Goal: Information Seeking & Learning: Learn about a topic

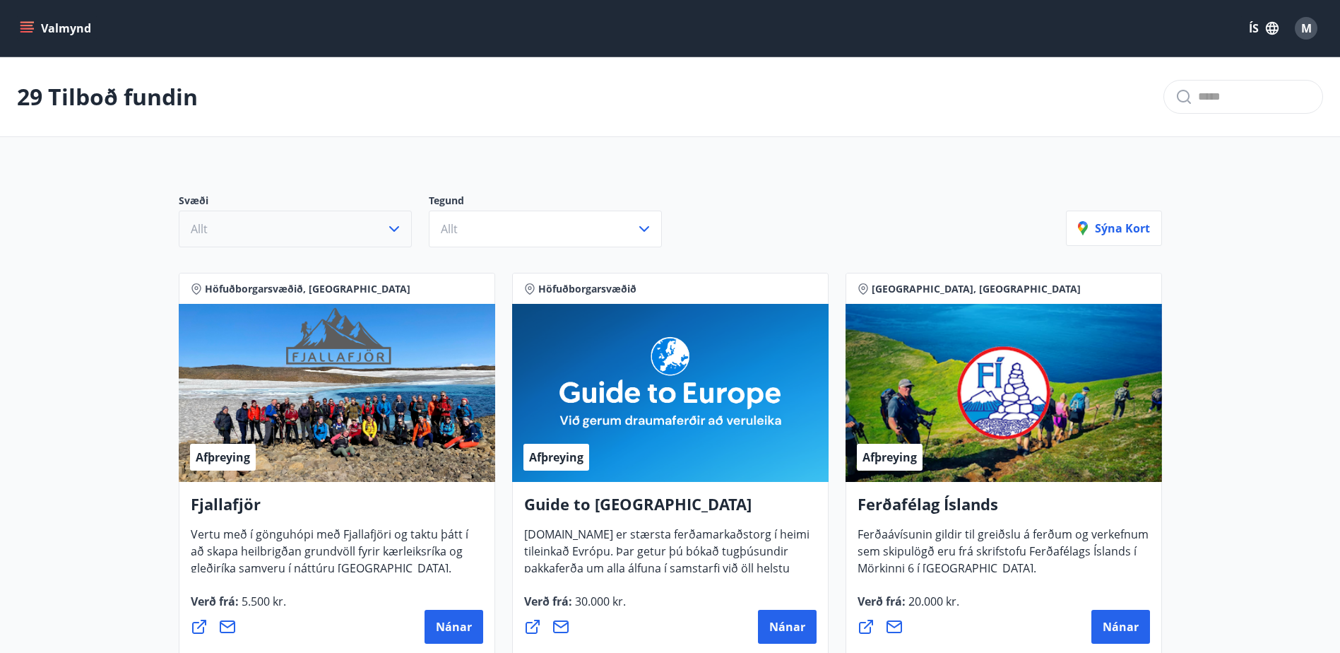
click at [396, 227] on icon "button" at bounding box center [394, 228] width 17 height 17
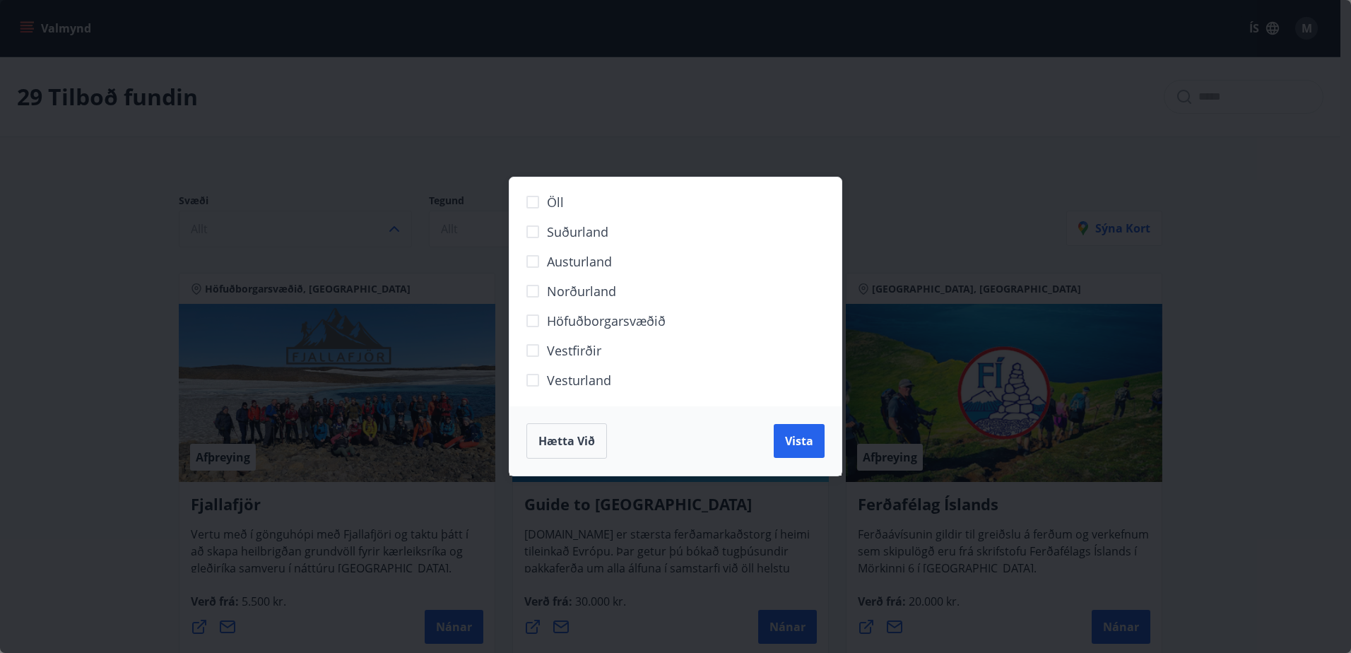
click at [983, 188] on div "Öll Suðurland [GEOGRAPHIC_DATA] Norðurland Höfuðborgarsvæðið [GEOGRAPHIC_DATA] …" at bounding box center [675, 326] width 1351 height 653
